Goal: Information Seeking & Learning: Check status

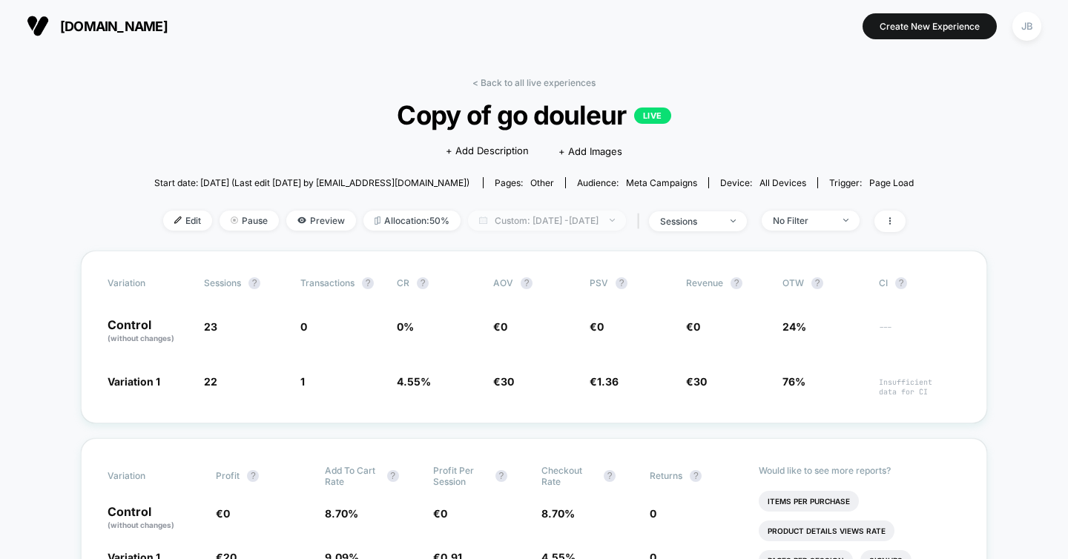
click at [517, 217] on span "Custom: [DATE] - [DATE]" at bounding box center [547, 221] width 158 height 20
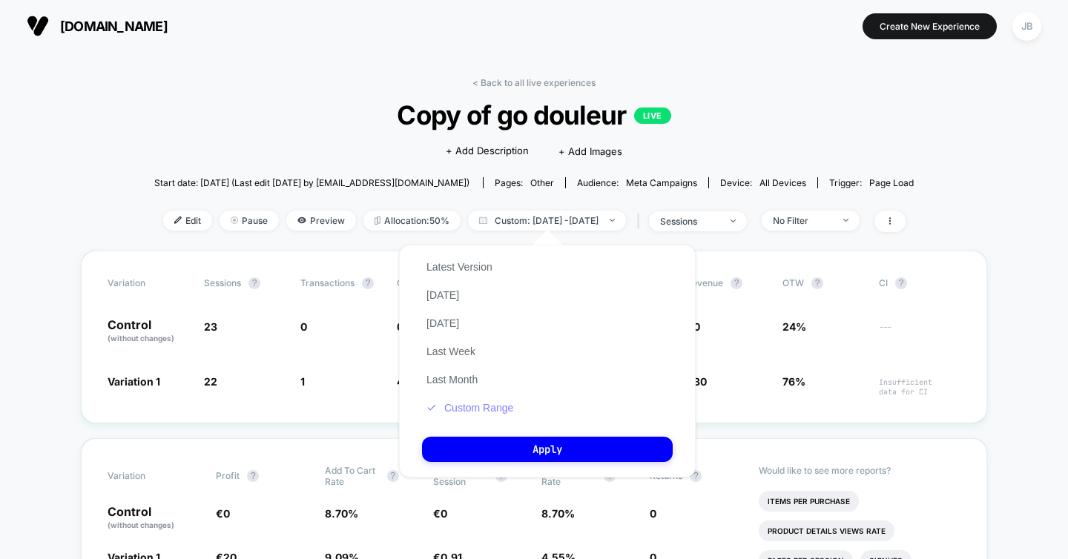
click at [501, 406] on button "Custom Range" at bounding box center [470, 407] width 96 height 13
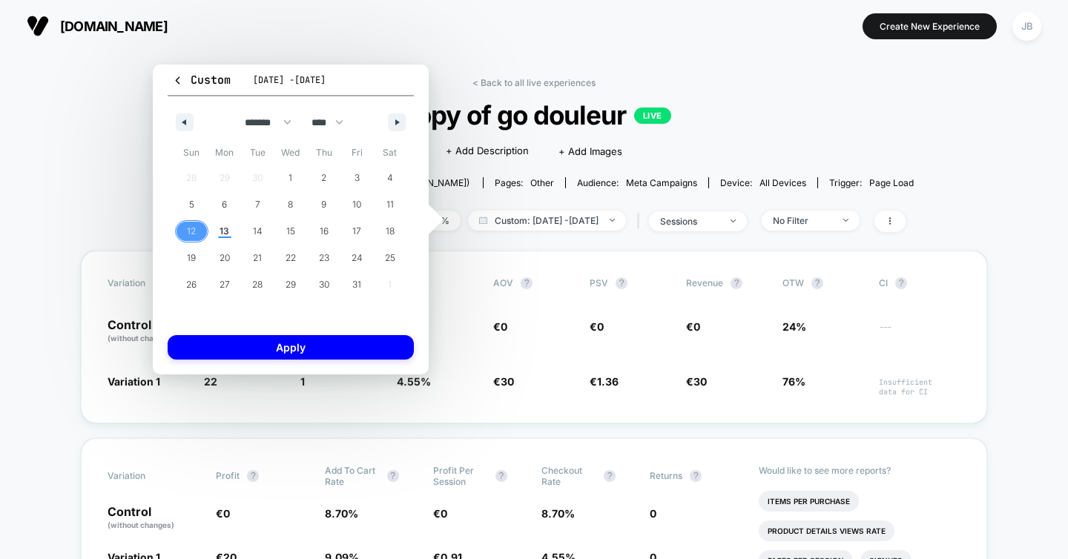
click at [187, 233] on span "12" at bounding box center [191, 231] width 9 height 27
click at [228, 234] on span "13" at bounding box center [224, 231] width 10 height 27
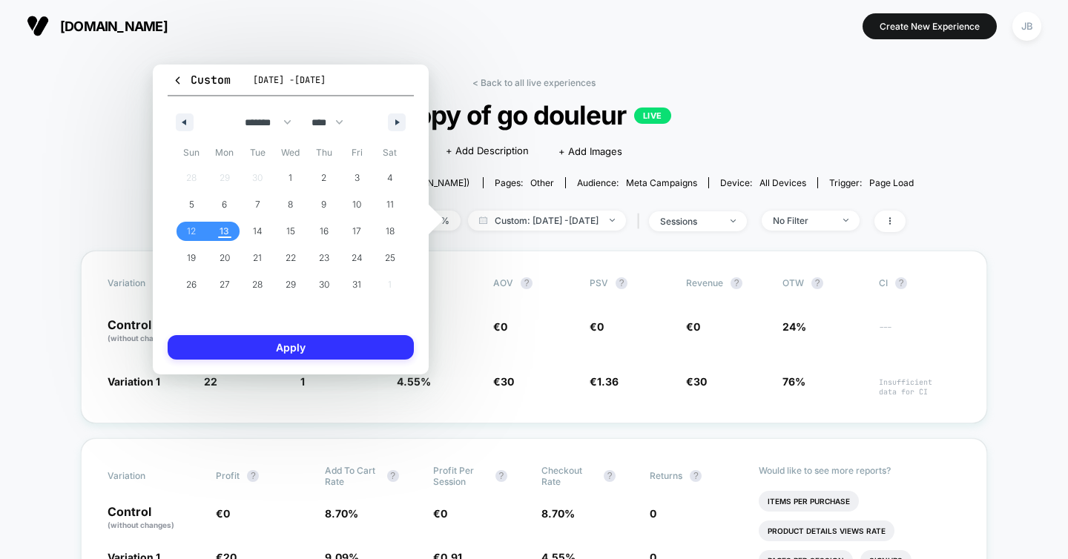
click at [256, 339] on button "Apply" at bounding box center [291, 347] width 246 height 24
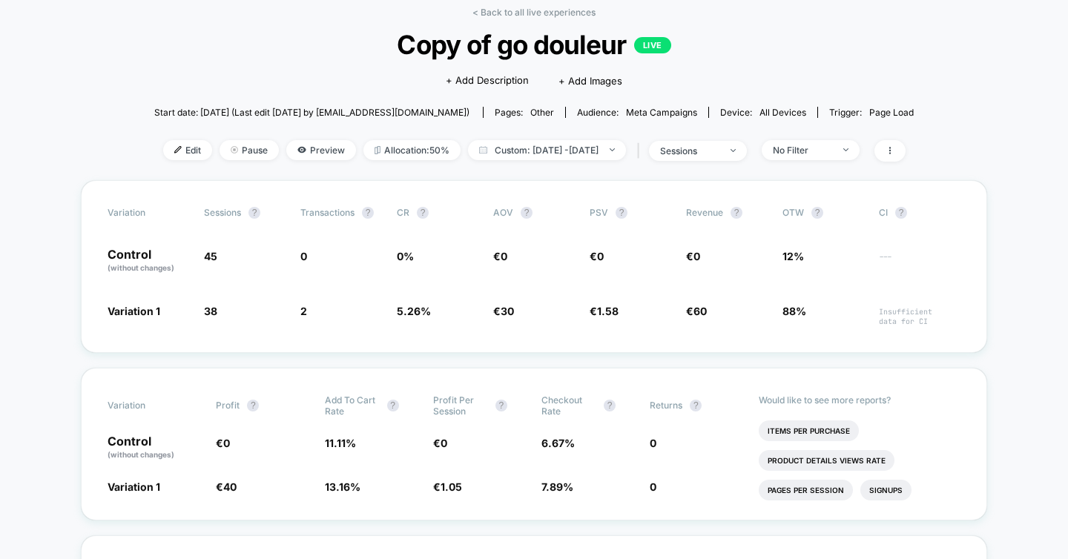
scroll to position [71, 0]
click at [552, 156] on span "Custom: [DATE] - [DATE]" at bounding box center [547, 149] width 158 height 20
select select "*"
select select "****"
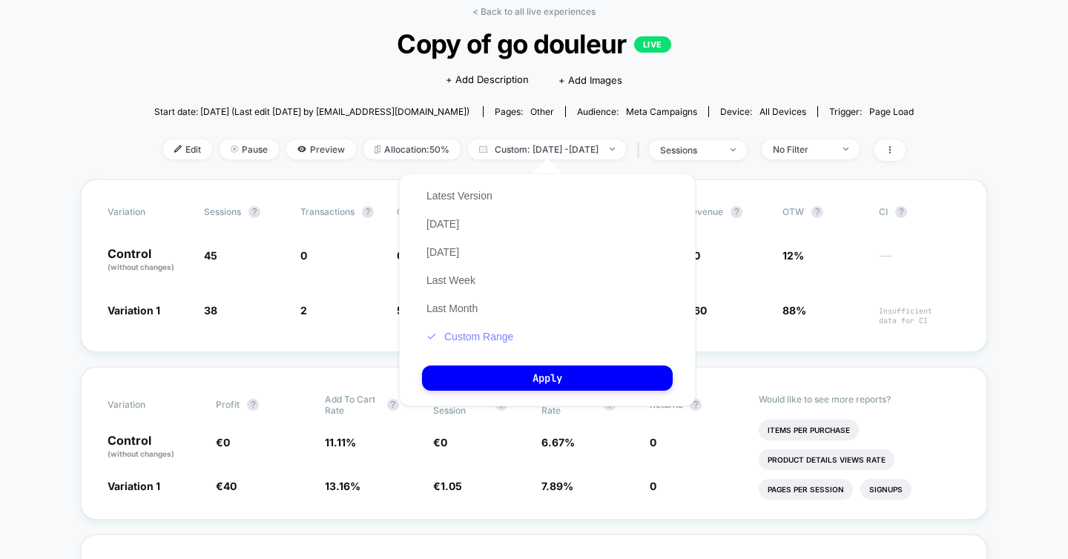
click at [474, 333] on button "Custom Range" at bounding box center [470, 336] width 96 height 13
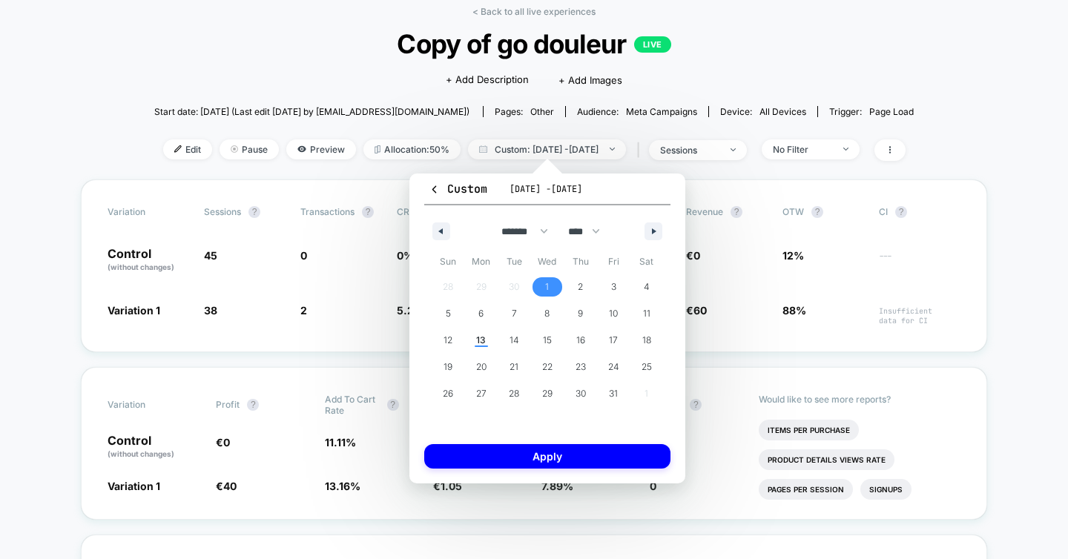
click at [549, 283] on span "1" at bounding box center [547, 286] width 33 height 19
click at [485, 337] on span "13" at bounding box center [481, 340] width 10 height 27
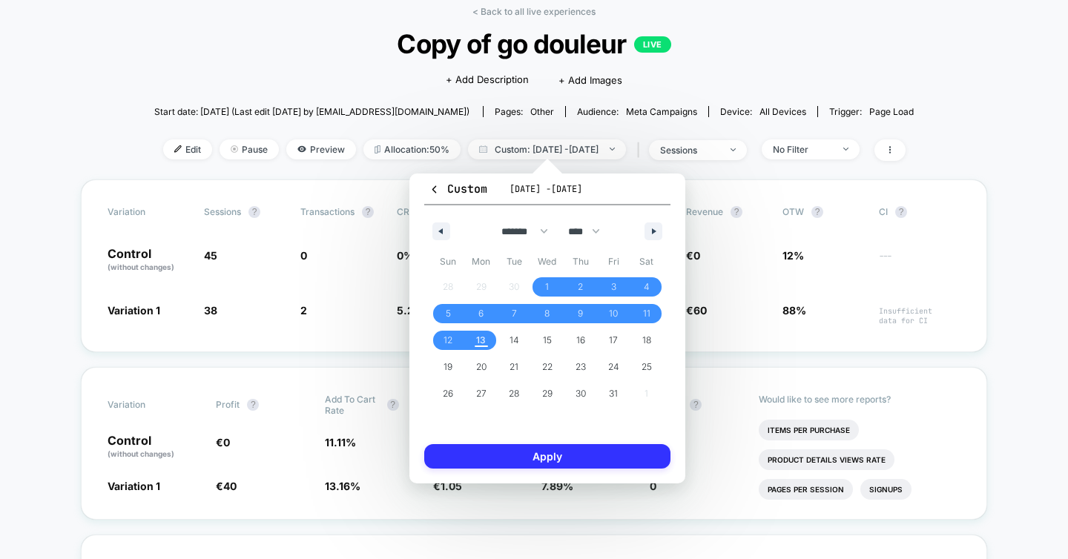
click at [542, 455] on button "Apply" at bounding box center [547, 456] width 246 height 24
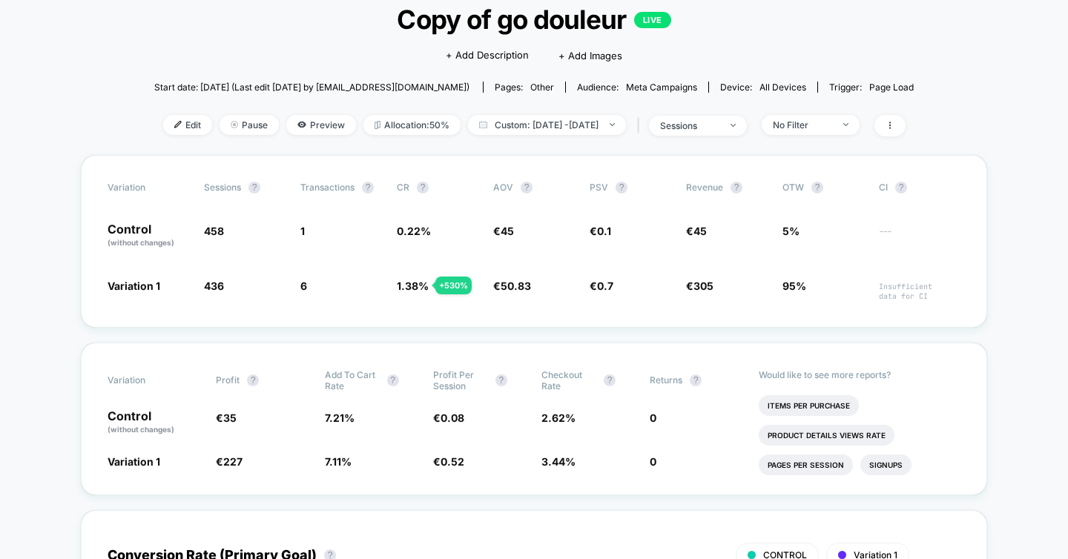
scroll to position [96, 0]
click at [545, 124] on span "Custom: [DATE] - [DATE]" at bounding box center [547, 124] width 158 height 20
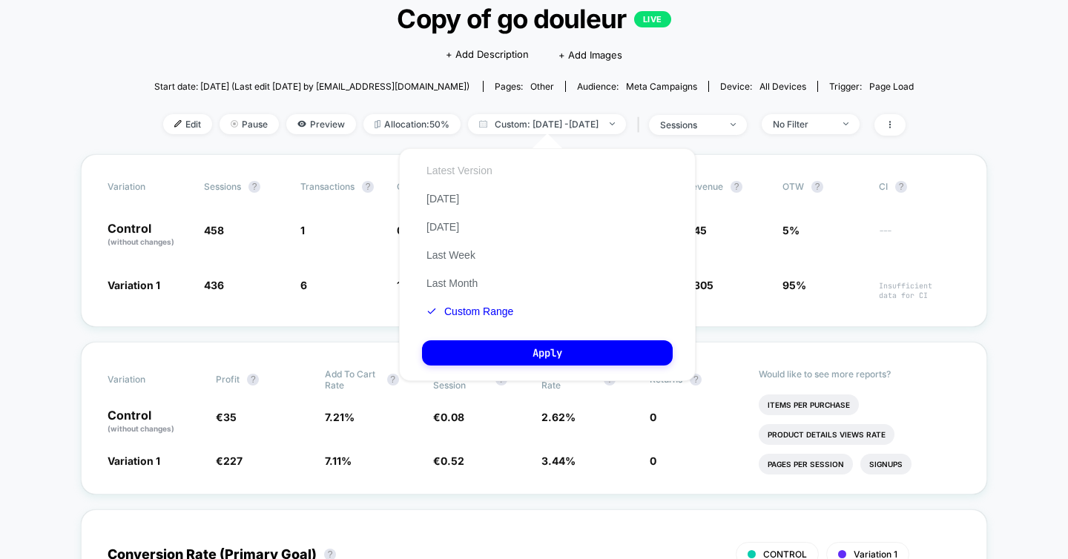
click at [474, 171] on button "Latest Version" at bounding box center [459, 170] width 75 height 13
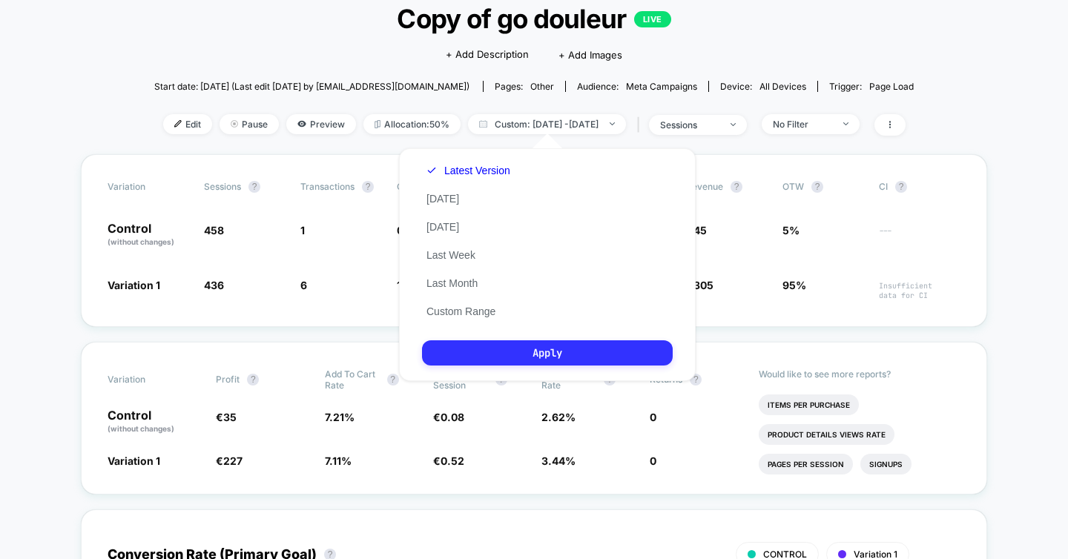
click at [516, 354] on button "Apply" at bounding box center [547, 352] width 251 height 25
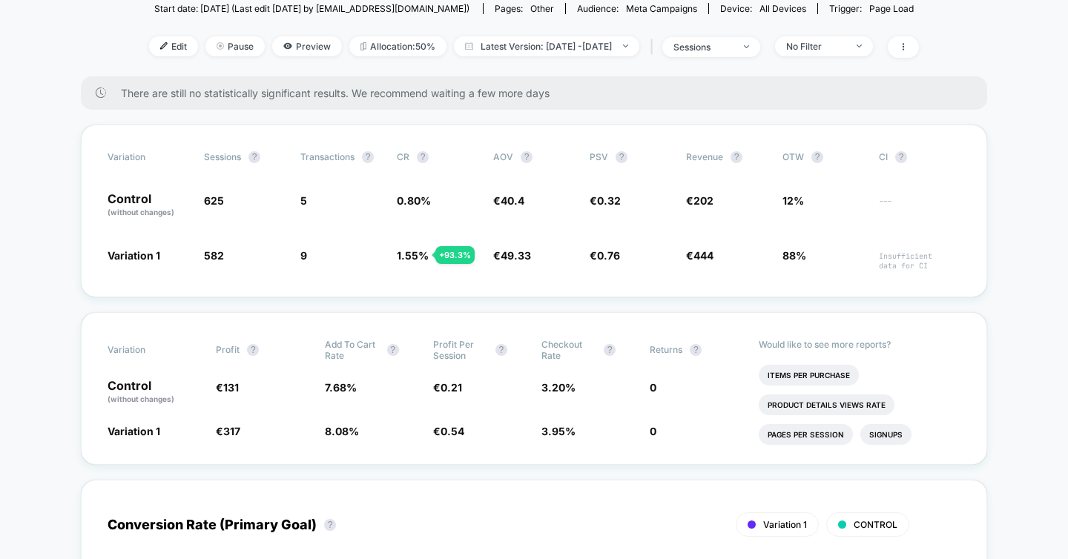
scroll to position [172, 0]
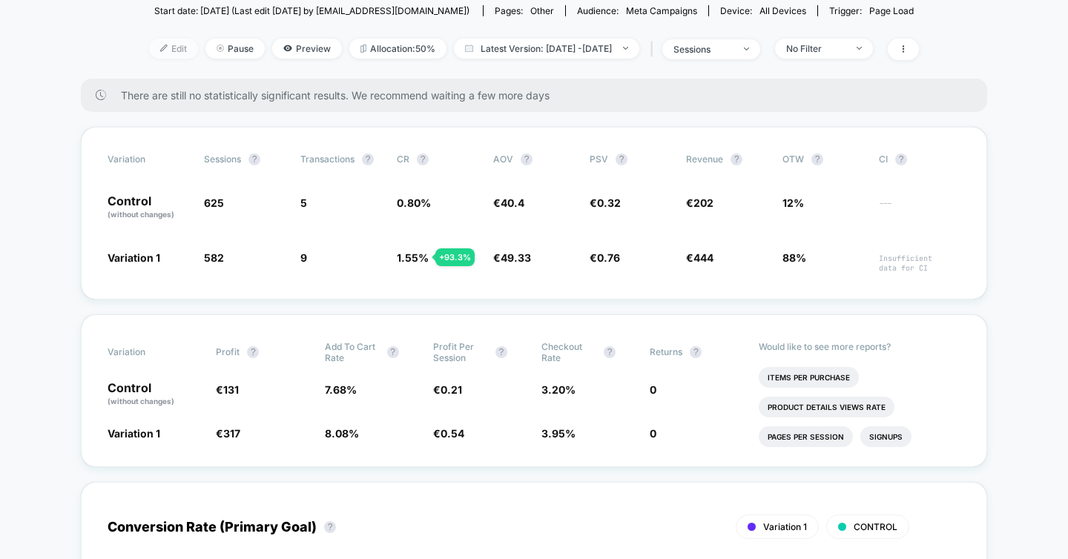
click at [149, 44] on span "Edit" at bounding box center [173, 49] width 49 height 20
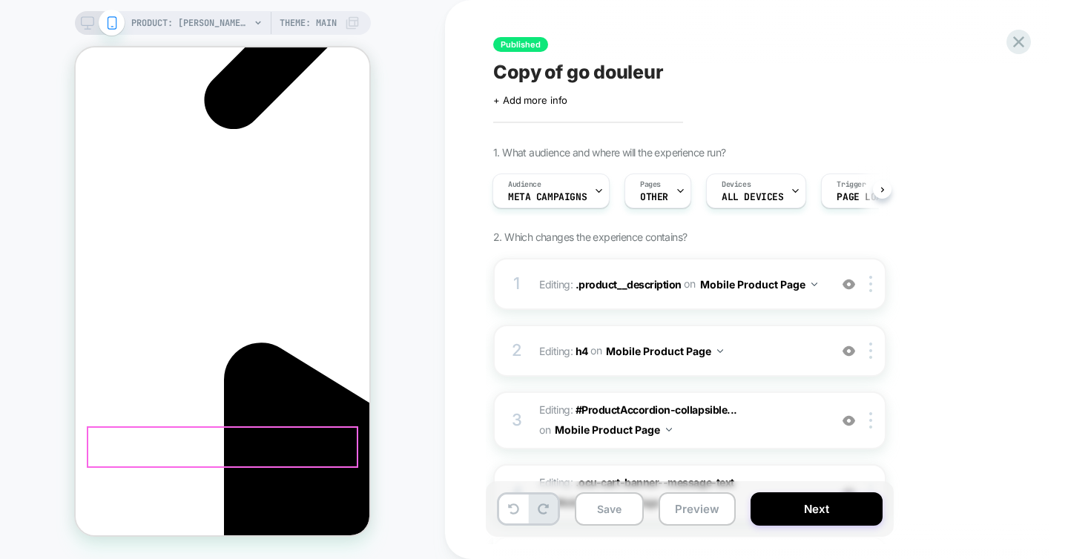
drag, startPoint x: 90, startPoint y: 141, endPoint x: 337, endPoint y: 455, distance: 399.2
copy product-info "Laisse Amortisseur NoPull Laisse Amortisseur NoPull Des promenades agréables mê…"
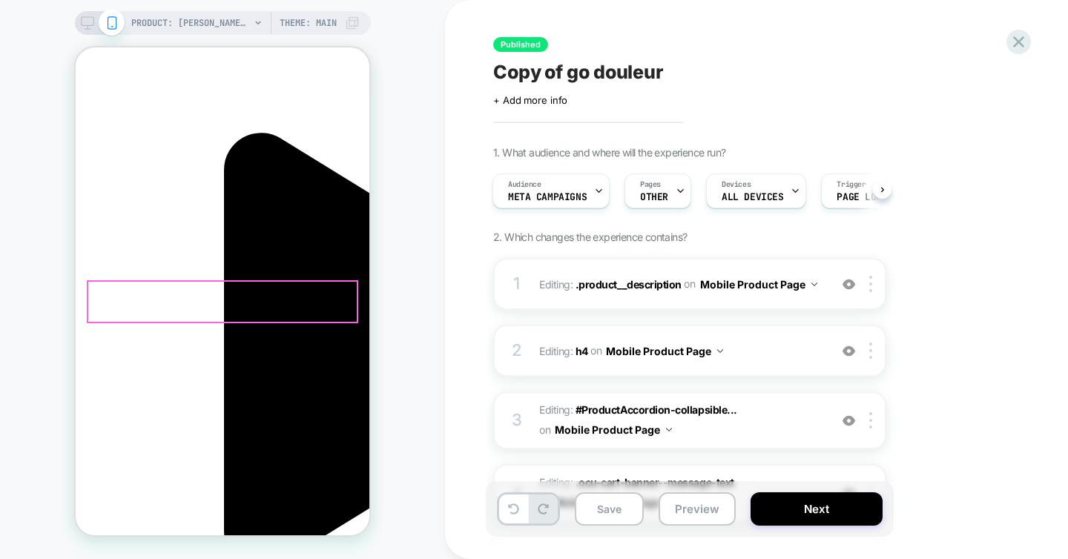
scroll to position [0, 209]
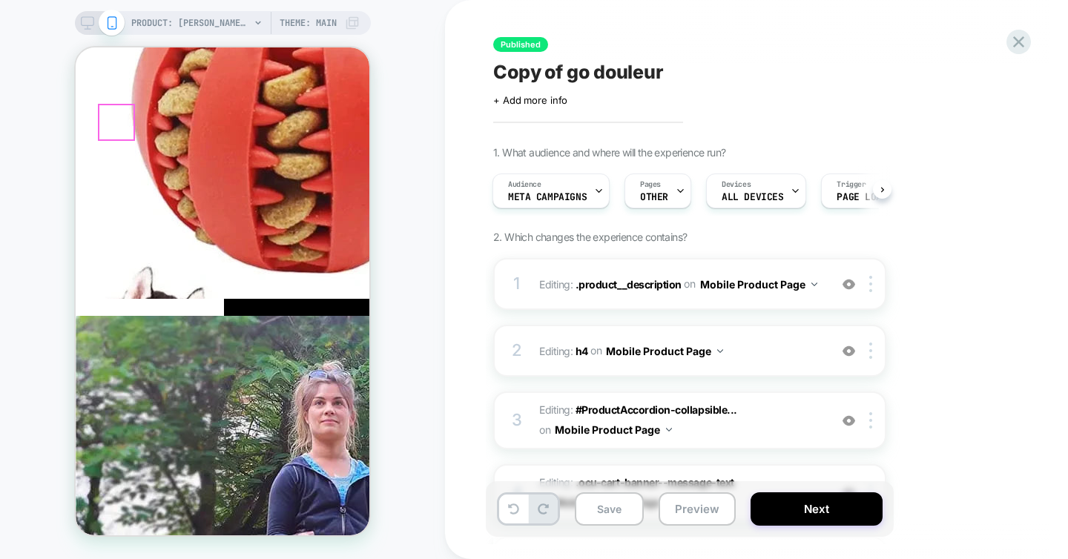
scroll to position [0, 0]
drag, startPoint x: 354, startPoint y: 124, endPoint x: 139, endPoint y: 122, distance: 215.1
copy span "Plus de 300 femmes déjà conquises"
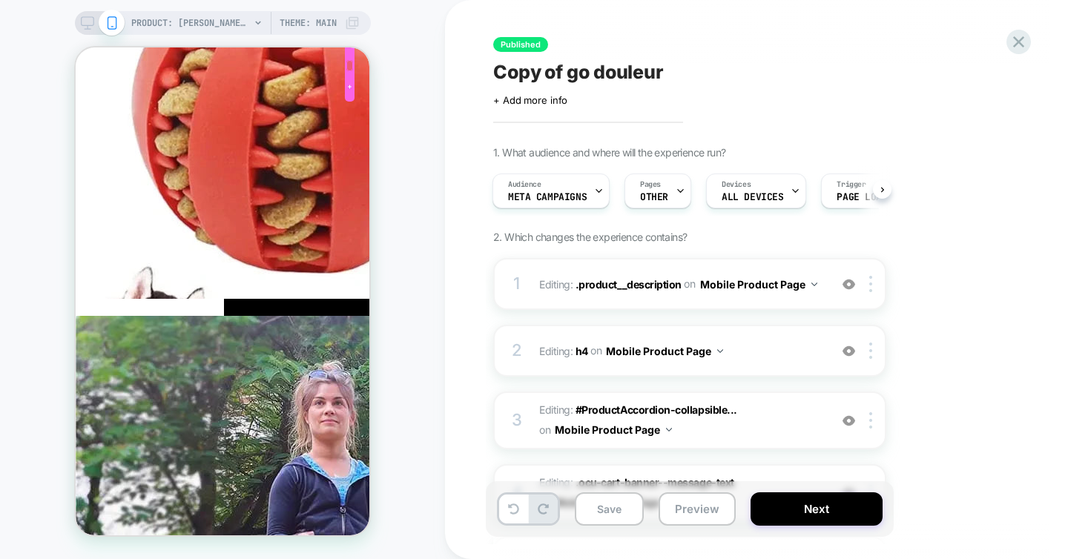
click at [350, 66] on div at bounding box center [349, 65] width 7 height 11
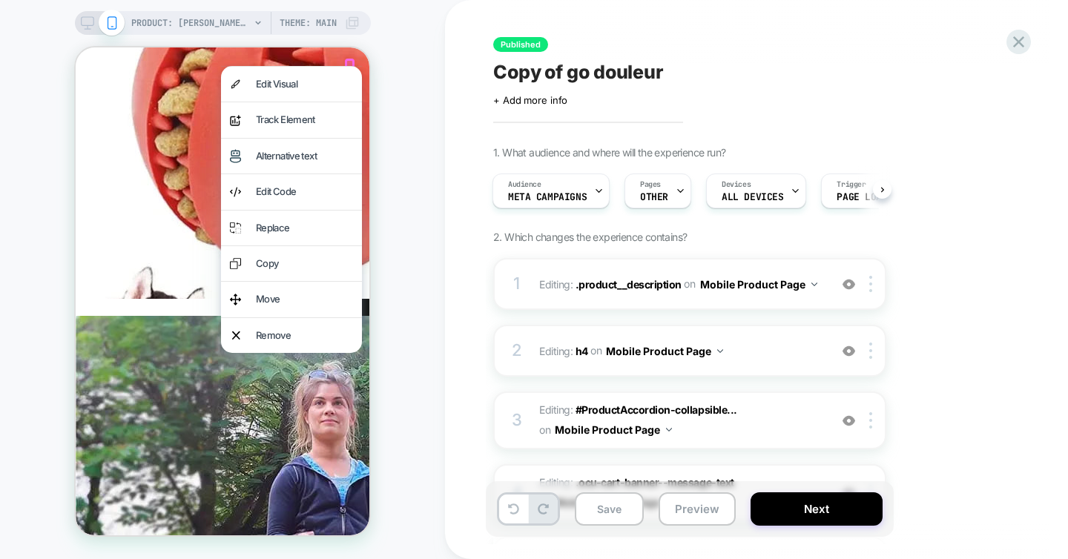
scroll to position [0, 0]
click at [408, 74] on div "PRODUCT: Laisse Amortisseur NoPull [pour chien qui tire] PRODUCT: Laisse Amorti…" at bounding box center [222, 279] width 445 height 529
click at [425, 154] on div "PRODUCT: Laisse Amortisseur NoPull [pour chien qui tire] PRODUCT: Laisse Amorti…" at bounding box center [222, 279] width 445 height 529
click at [10, 110] on div "PRODUCT: Laisse Amortisseur NoPull [pour chien qui tire] PRODUCT: Laisse Amorti…" at bounding box center [222, 279] width 445 height 529
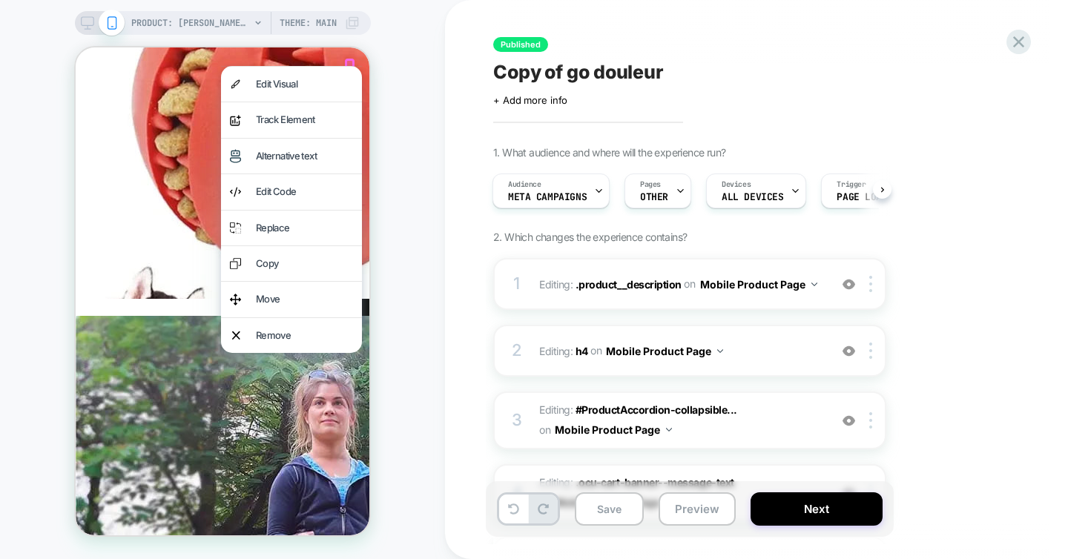
click at [400, 53] on div "PRODUCT: Laisse Amortisseur NoPull [pour chien qui tire] PRODUCT: Laisse Amorti…" at bounding box center [222, 279] width 445 height 529
click at [411, 72] on div "PRODUCT: Laisse Amortisseur NoPull [pour chien qui tire] PRODUCT: Laisse Amorti…" at bounding box center [222, 279] width 445 height 529
click at [352, 62] on div at bounding box center [350, 66] width 10 height 14
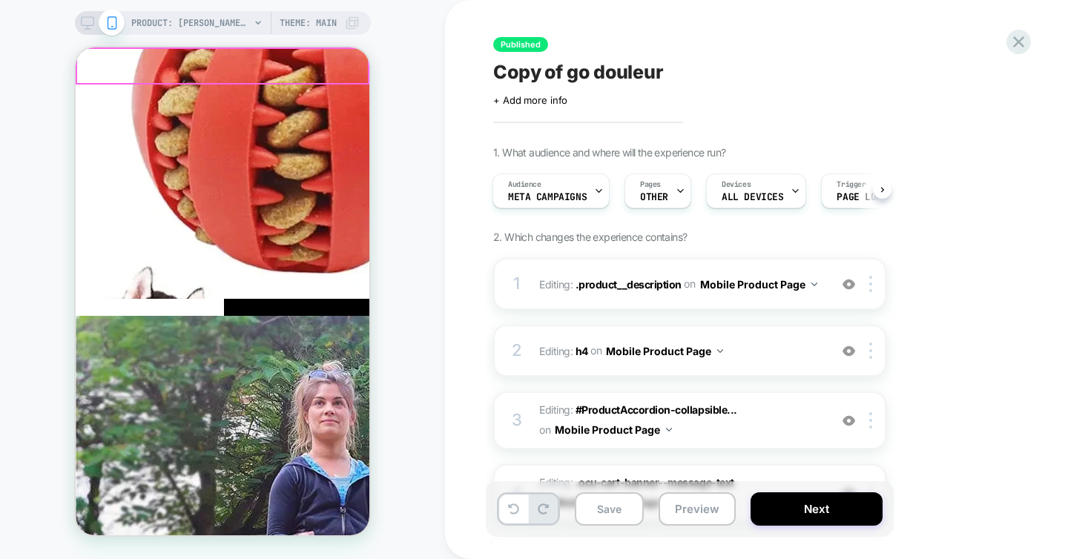
scroll to position [0, 209]
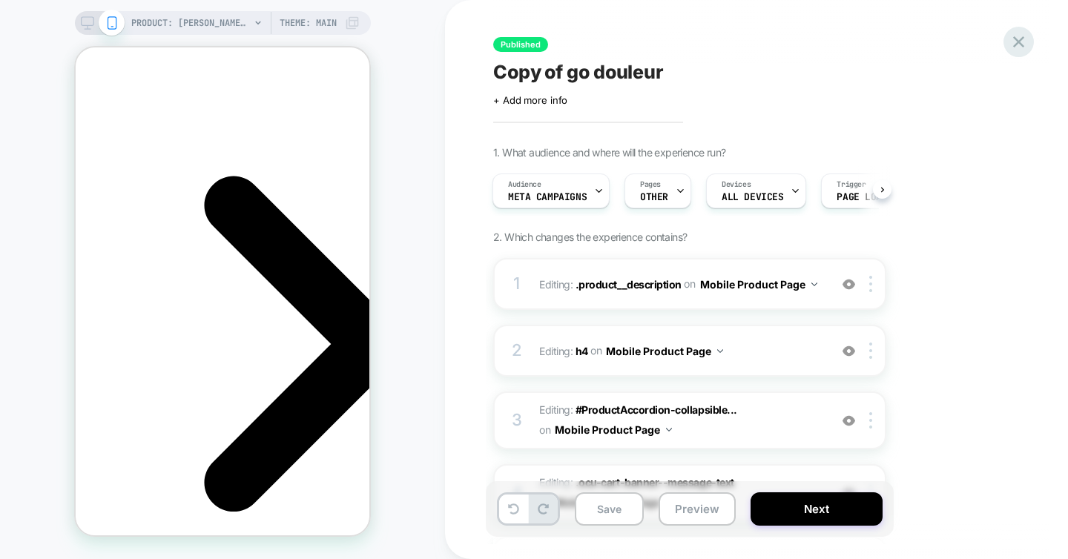
click at [1022, 38] on icon at bounding box center [1018, 41] width 11 height 11
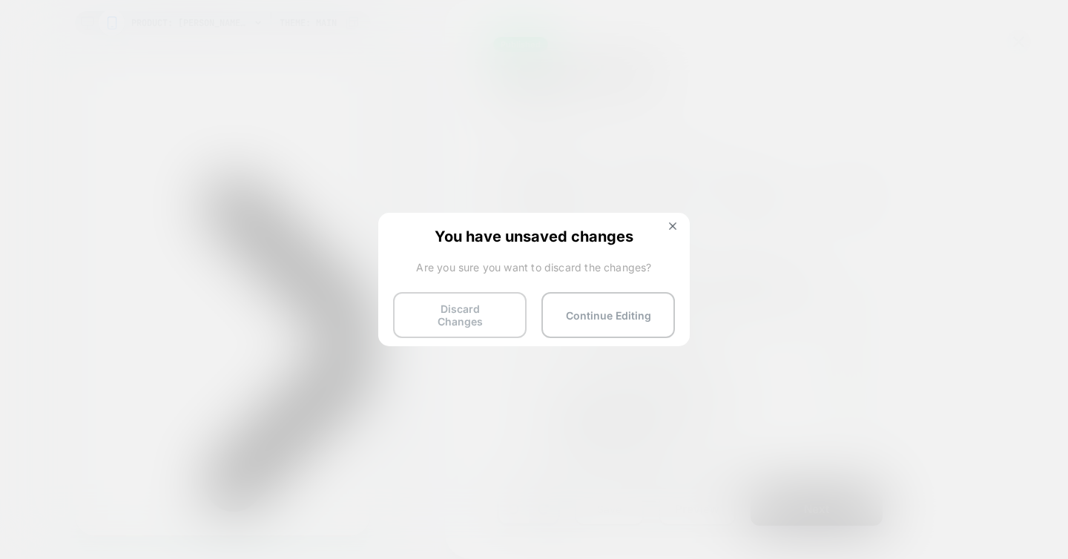
scroll to position [0, 0]
click at [458, 309] on button "Discard Changes" at bounding box center [459, 315] width 133 height 46
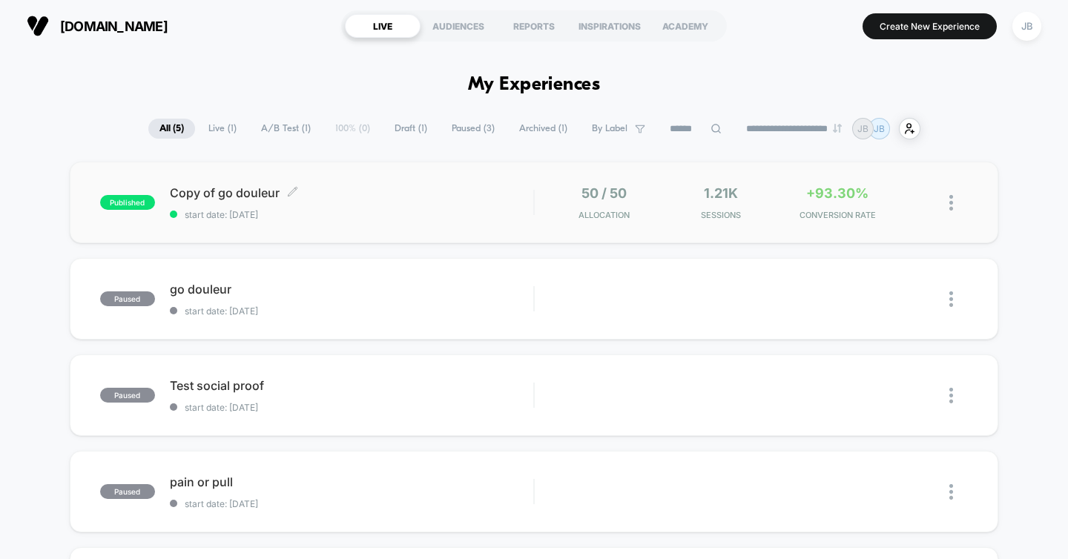
click at [343, 209] on span "start date: [DATE]" at bounding box center [352, 214] width 364 height 11
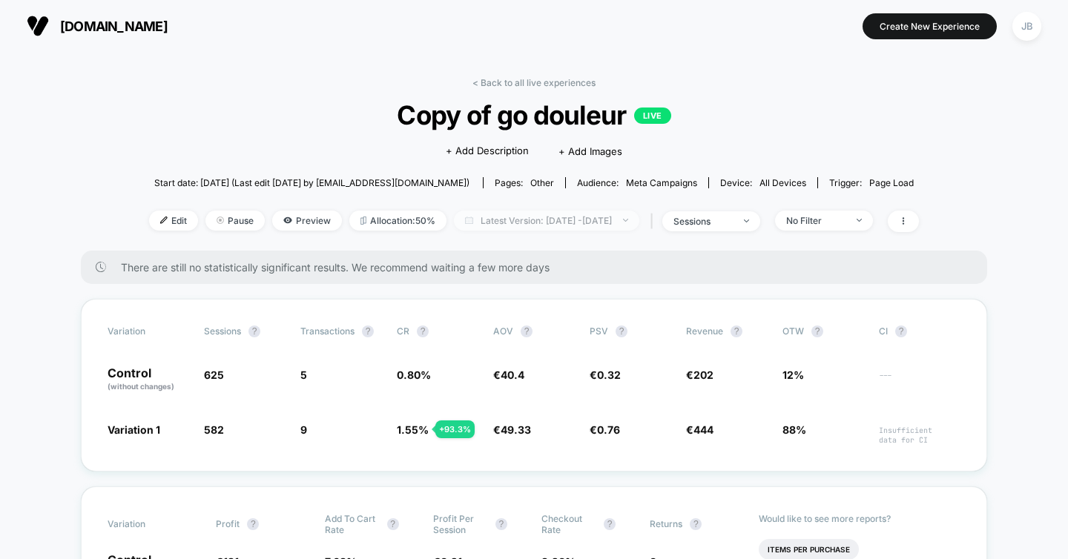
click at [599, 213] on span "Latest Version: [DATE] - [DATE]" at bounding box center [546, 221] width 185 height 20
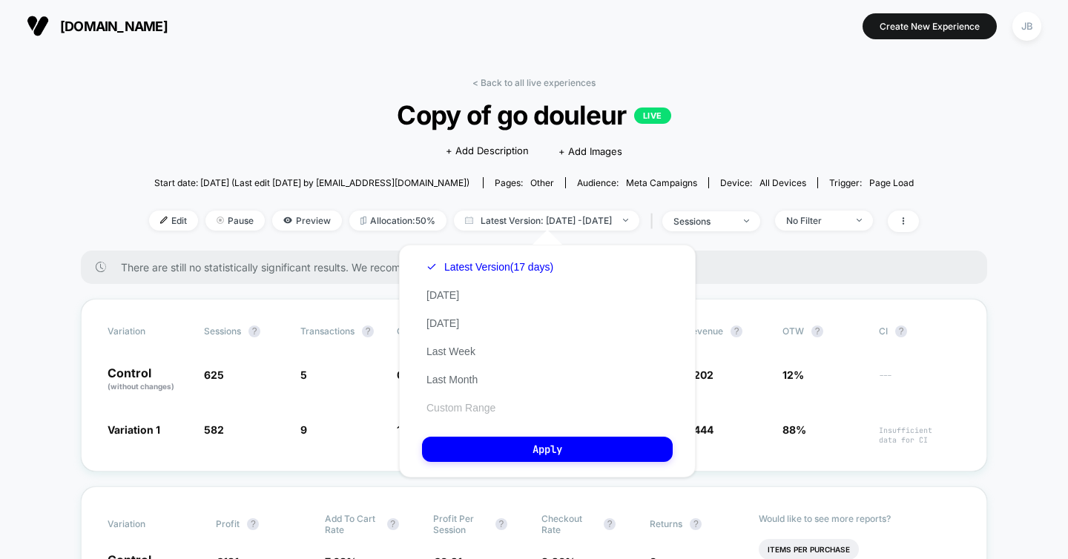
click at [454, 406] on button "Custom Range" at bounding box center [461, 407] width 78 height 13
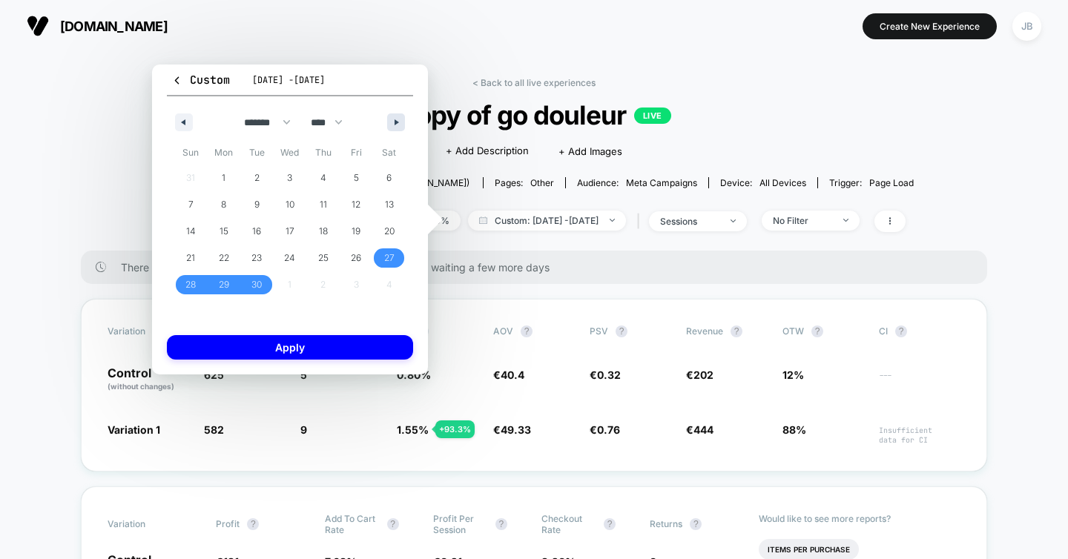
click at [392, 125] on button "button" at bounding box center [396, 122] width 18 height 18
select select "*"
click at [388, 205] on span "11" at bounding box center [389, 204] width 7 height 27
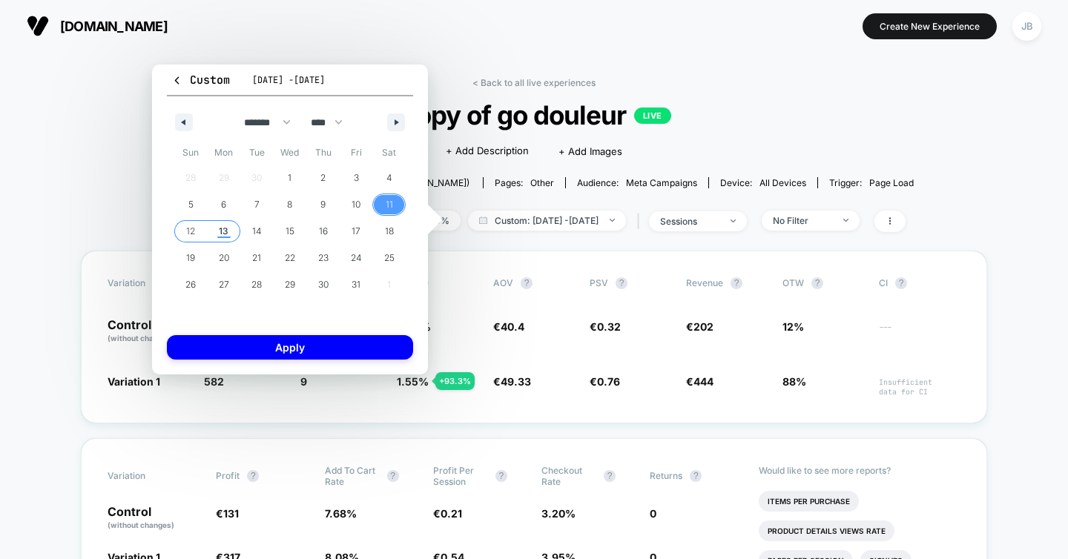
click at [229, 230] on span "13" at bounding box center [224, 231] width 33 height 19
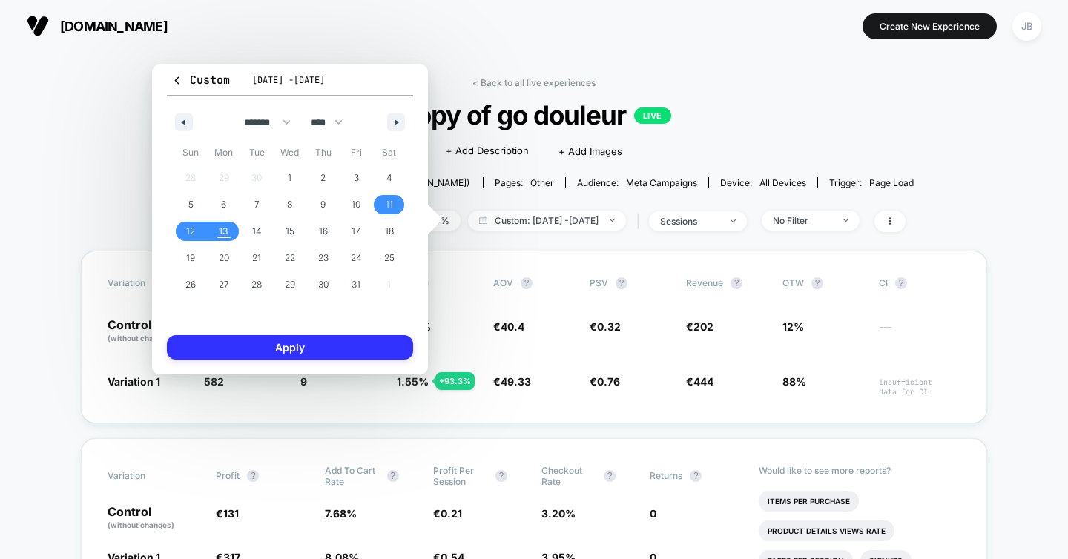
click at [226, 337] on button "Apply" at bounding box center [290, 347] width 246 height 24
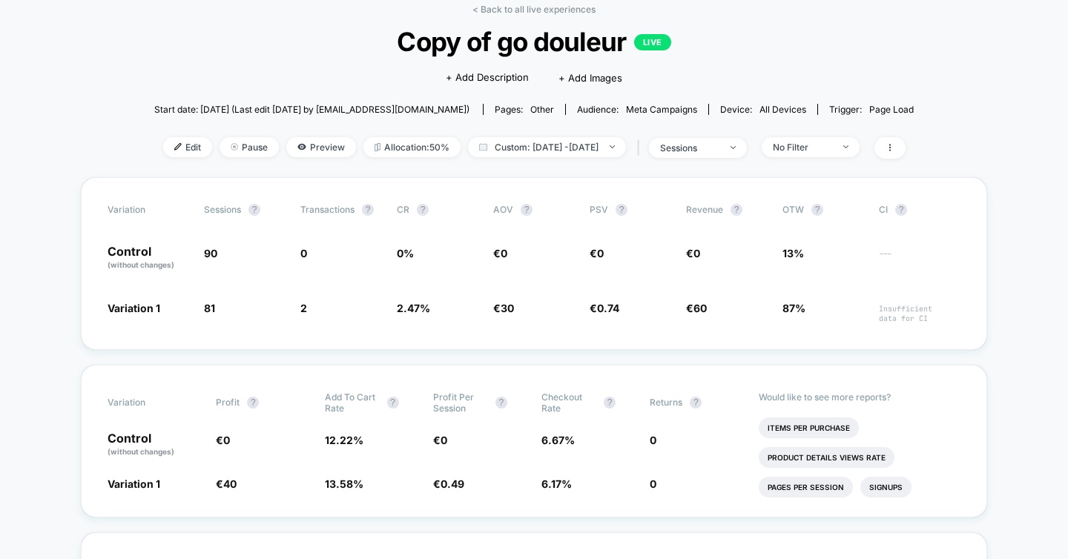
scroll to position [73, 0]
click at [504, 146] on span "Custom: [DATE] - [DATE]" at bounding box center [547, 148] width 158 height 20
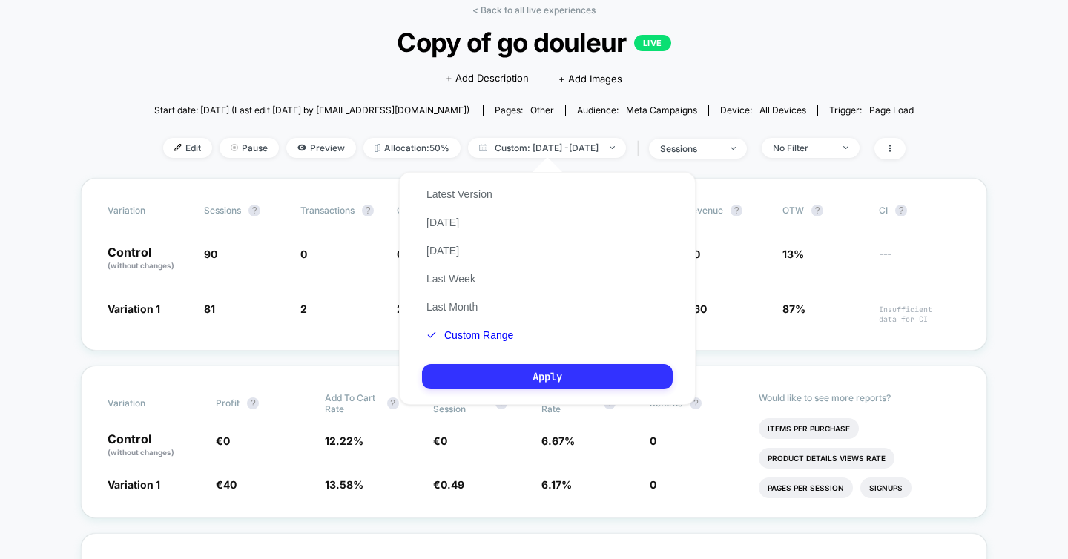
click at [466, 372] on button "Apply" at bounding box center [547, 376] width 251 height 25
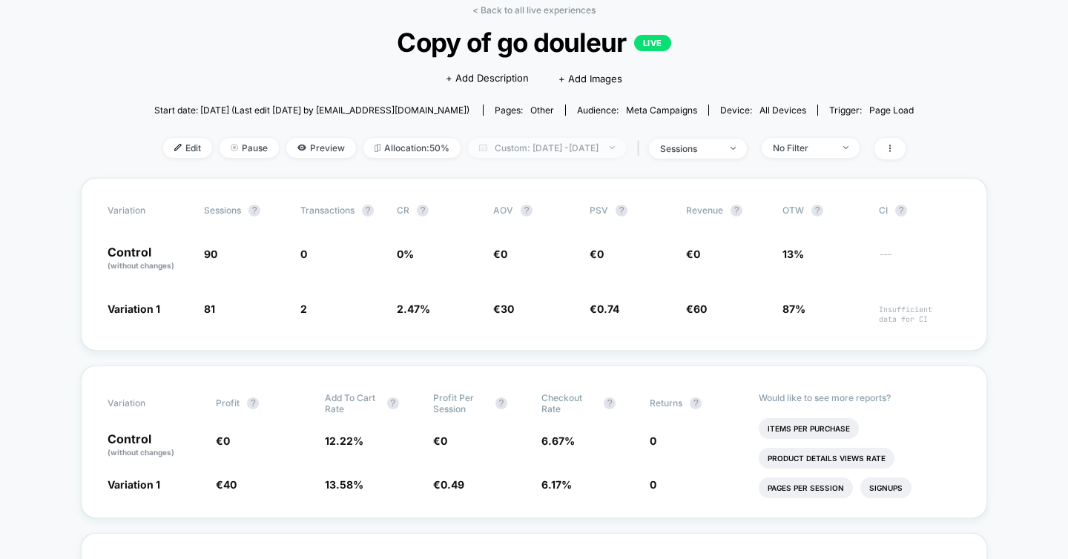
click at [501, 141] on span "Custom: [DATE] - [DATE]" at bounding box center [547, 148] width 158 height 20
select select "*"
select select "****"
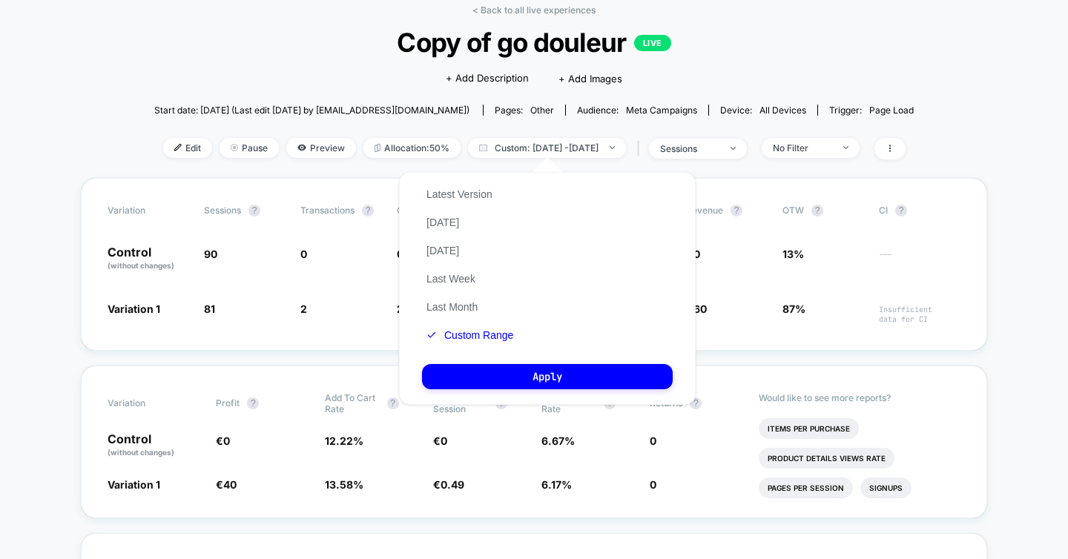
click at [475, 324] on div "Latest Version [DATE] [DATE] Last Week Last Month Custom Range" at bounding box center [470, 264] width 96 height 169
click at [475, 336] on button "Custom Range" at bounding box center [470, 335] width 96 height 13
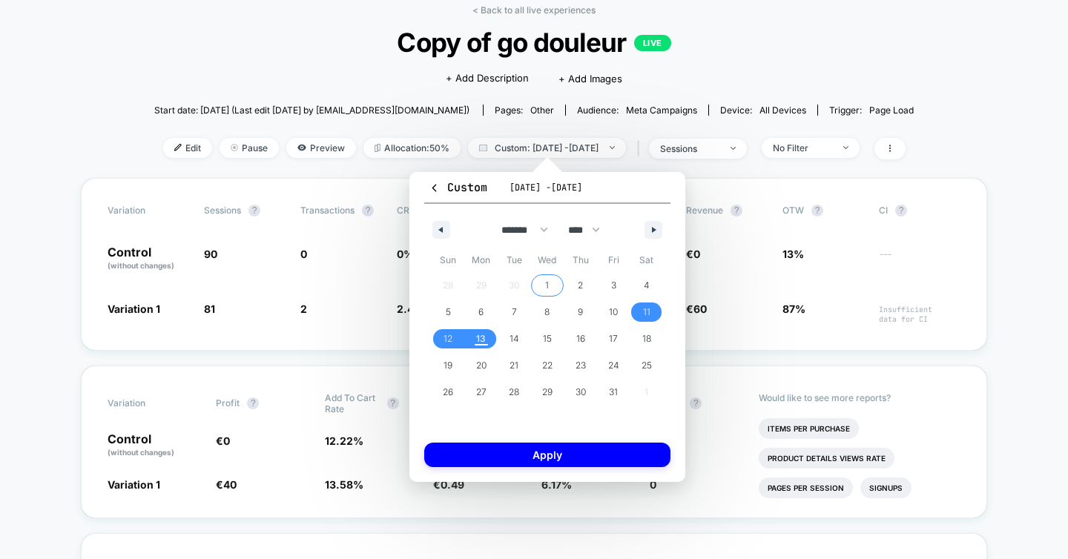
click at [549, 288] on span "1" at bounding box center [547, 285] width 33 height 19
click at [489, 331] on span "13" at bounding box center [481, 338] width 33 height 19
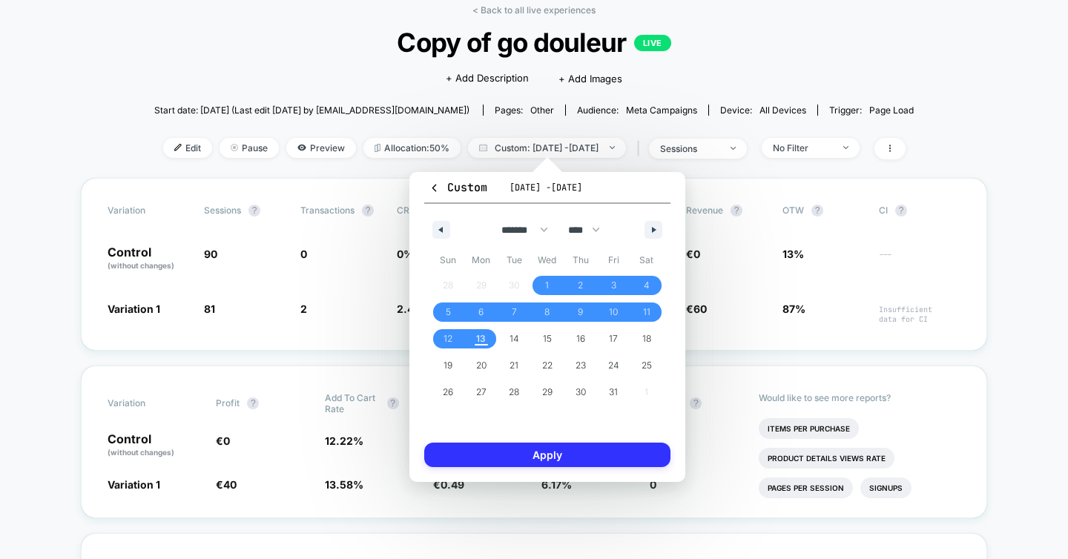
click at [489, 452] on button "Apply" at bounding box center [547, 455] width 246 height 24
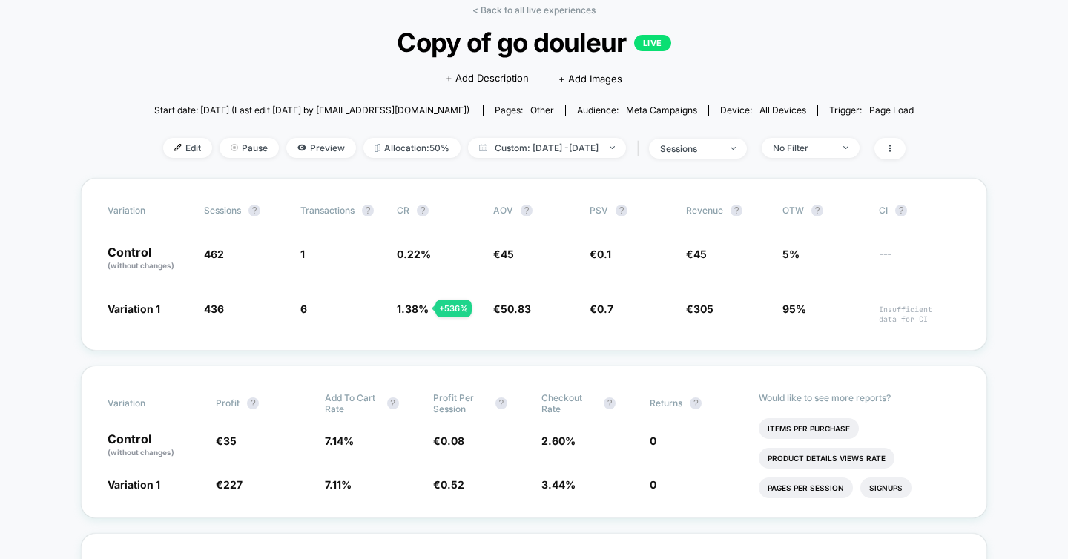
click at [589, 134] on div "< Back to all live experiences Copy of go douleur LIVE Click to edit experience…" at bounding box center [533, 91] width 759 height 174
click at [586, 142] on span "Custom: [DATE] - [DATE]" at bounding box center [547, 148] width 158 height 20
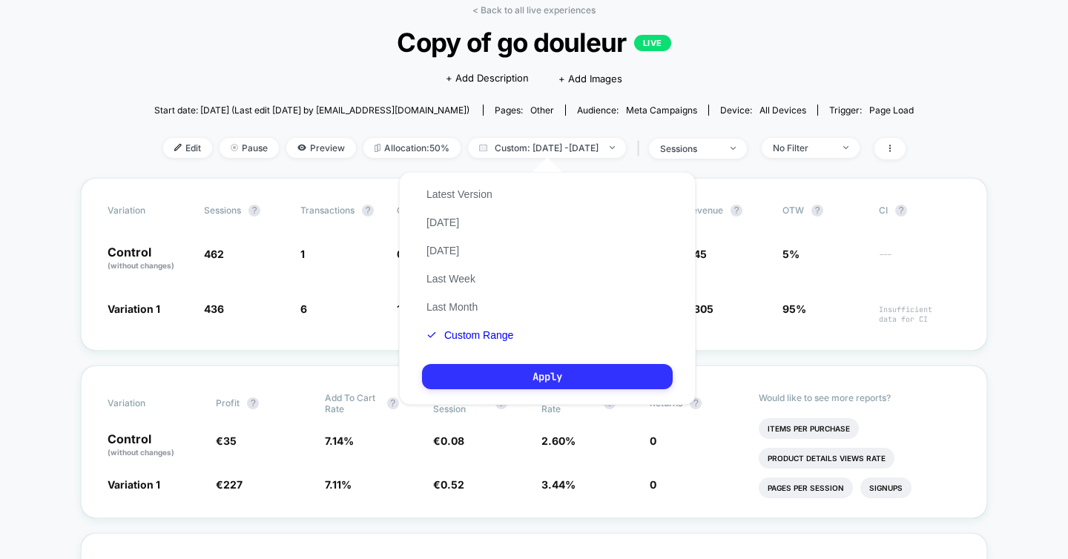
click at [475, 377] on button "Apply" at bounding box center [547, 376] width 251 height 25
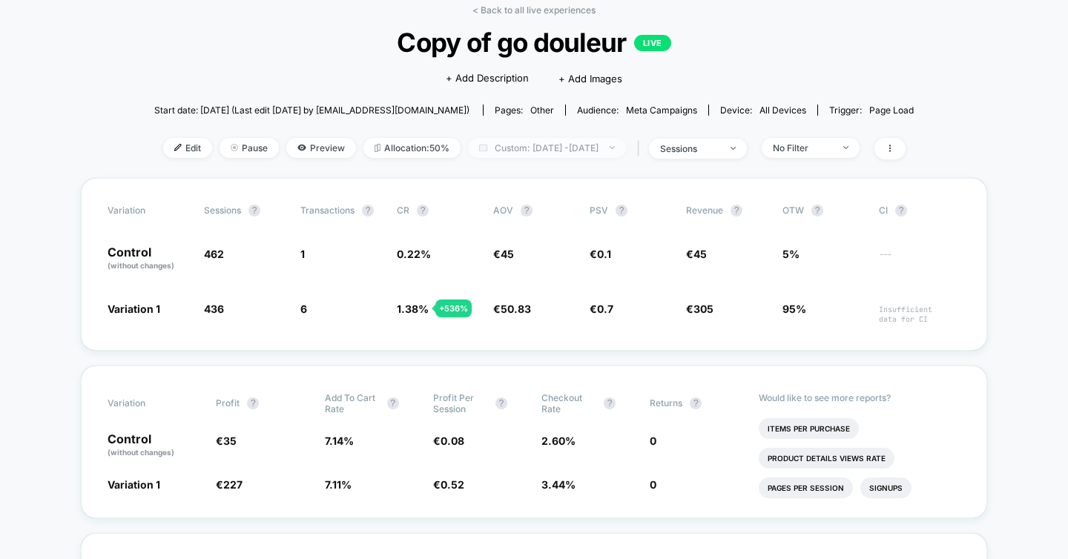
click at [511, 156] on span "Custom: [DATE] - [DATE]" at bounding box center [547, 148] width 158 height 20
select select "*"
select select "****"
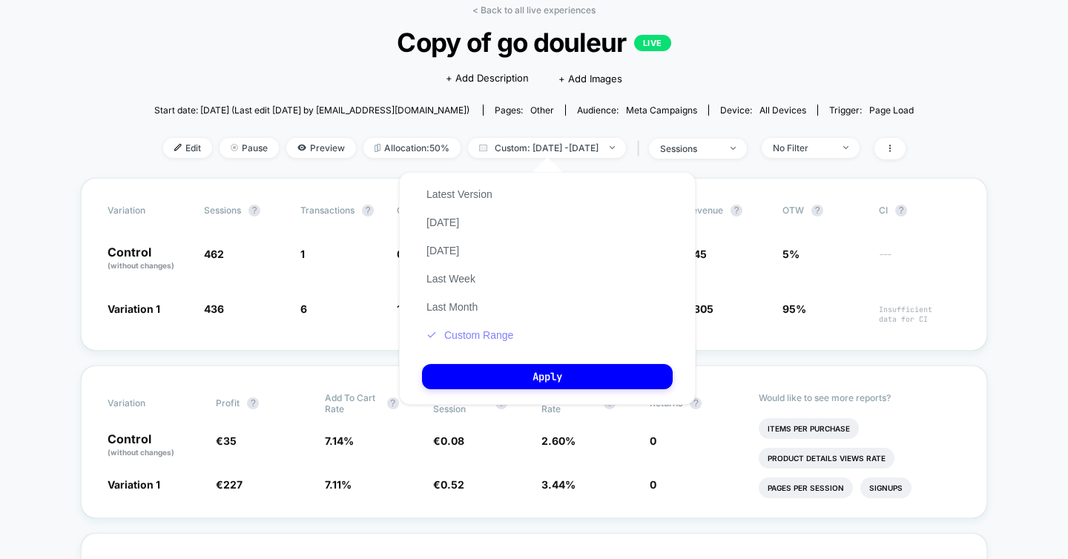
click at [481, 337] on button "Custom Range" at bounding box center [470, 335] width 96 height 13
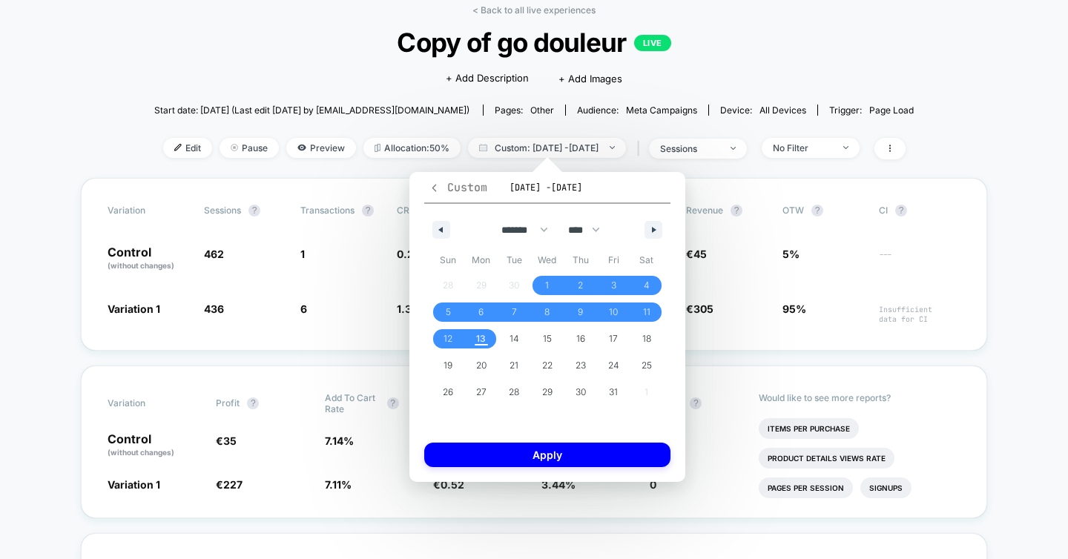
click at [434, 188] on icon "button" at bounding box center [434, 187] width 4 height 7
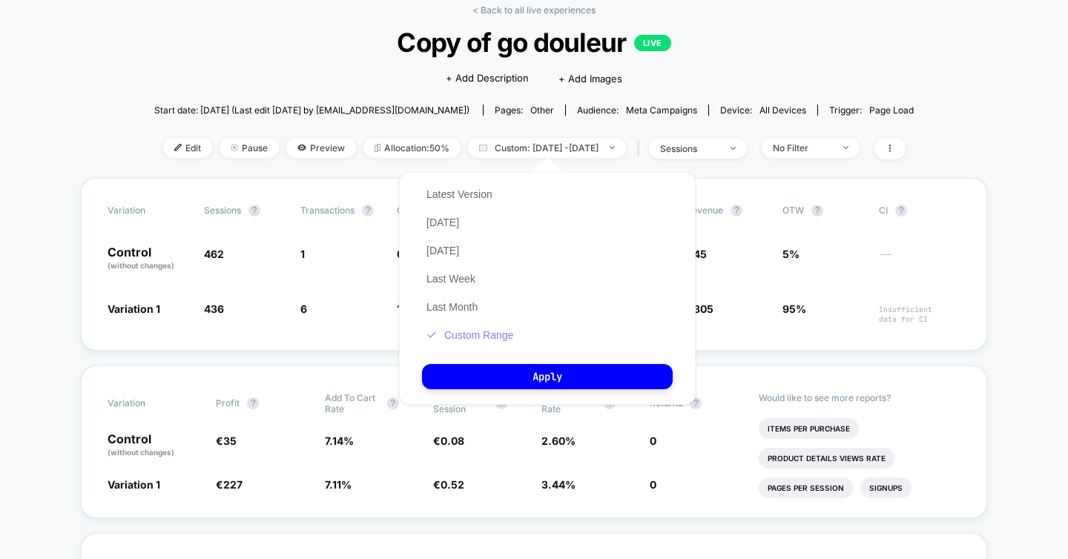
click at [489, 340] on button "Custom Range" at bounding box center [470, 335] width 96 height 13
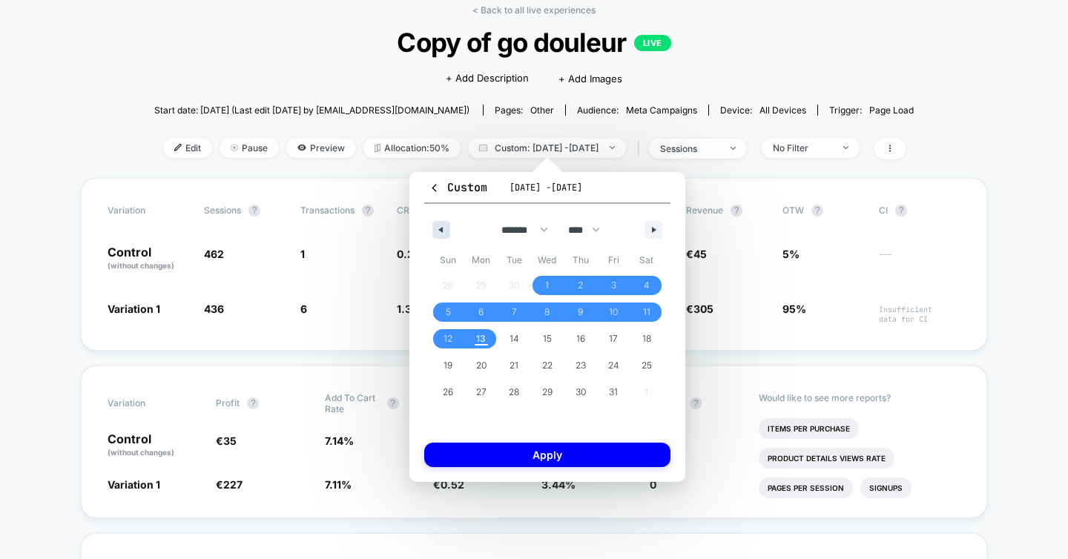
click at [449, 233] on button "button" at bounding box center [441, 230] width 18 height 18
select select "*"
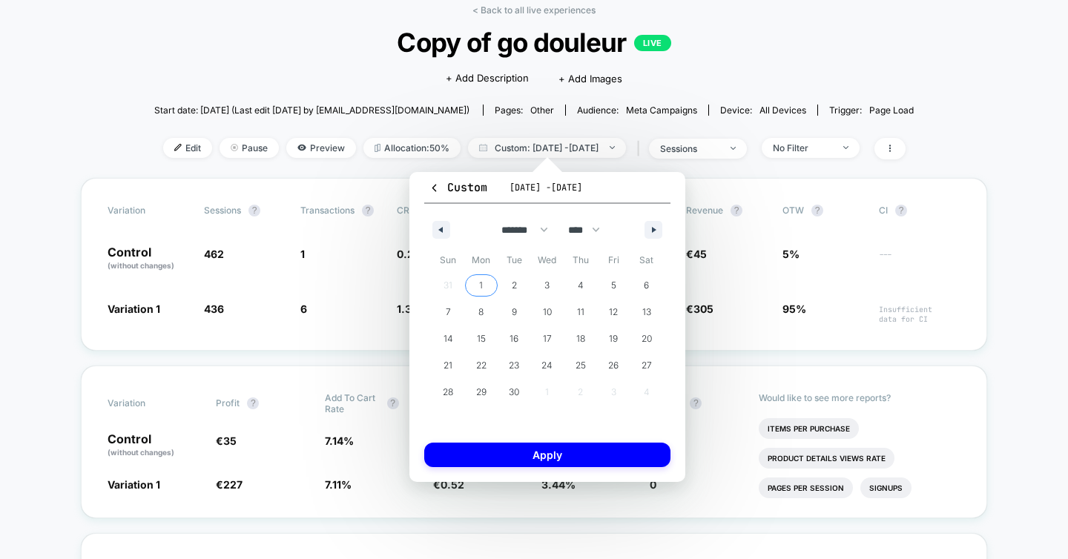
click at [477, 287] on span "1" at bounding box center [481, 285] width 33 height 19
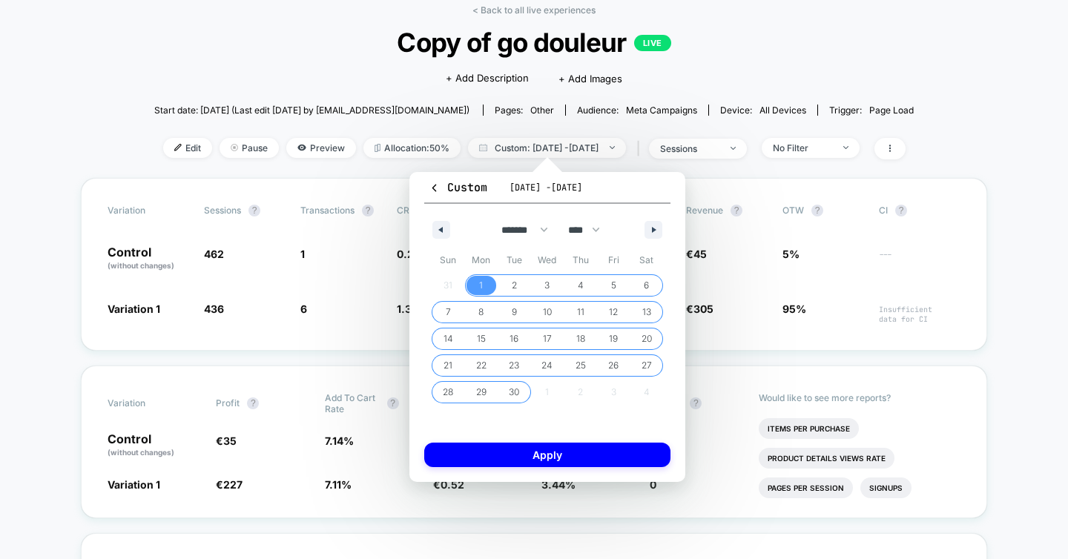
click at [516, 390] on span "30" at bounding box center [514, 392] width 10 height 27
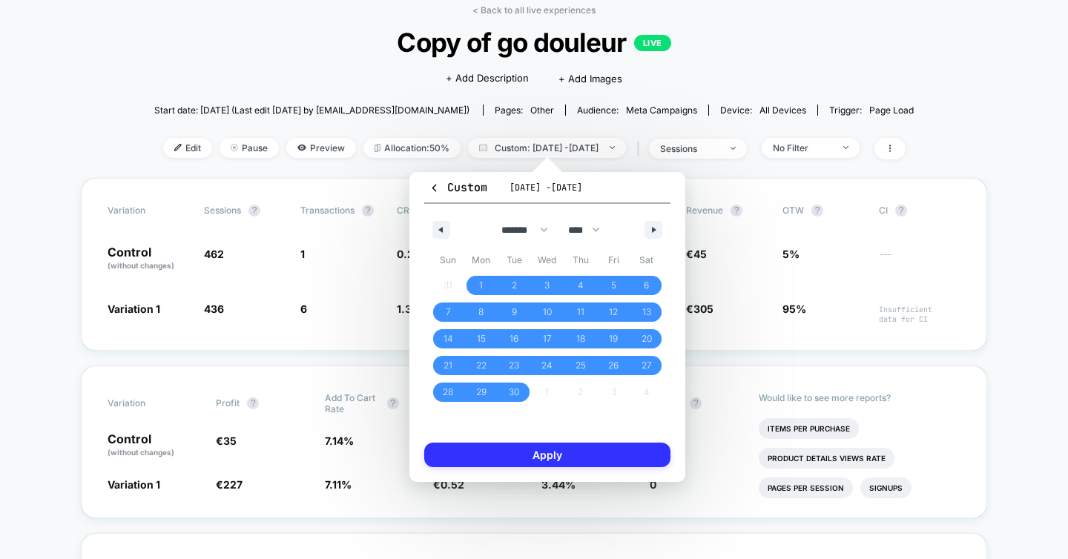
click at [519, 452] on button "Apply" at bounding box center [547, 455] width 246 height 24
